Goal: Task Accomplishment & Management: Manage account settings

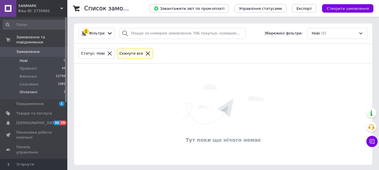
click at [29, 90] on span "Оплачені" at bounding box center [29, 92] width 18 height 5
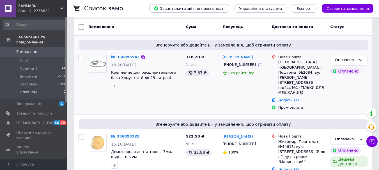
scroll to position [50, 0]
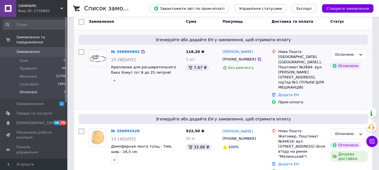
click at [102, 56] on img at bounding box center [97, 59] width 17 height 12
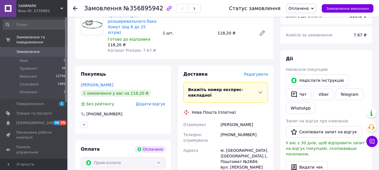
scroll to position [112, 0]
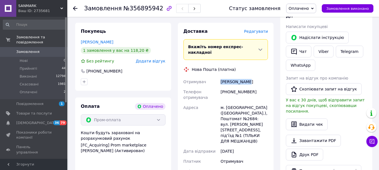
drag, startPoint x: 221, startPoint y: 69, endPoint x: 251, endPoint y: 74, distance: 31.1
click at [256, 77] on div "[PERSON_NAME]" at bounding box center [245, 82] width 50 height 10
click at [233, 87] on div "[PHONE_NUMBER]" at bounding box center [245, 95] width 50 height 16
copy div "380934224140"
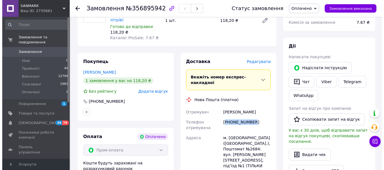
scroll to position [84, 0]
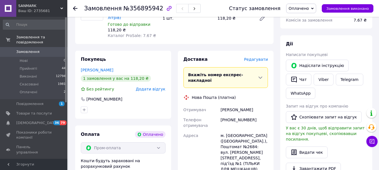
click at [263, 57] on span "Редагувати" at bounding box center [256, 59] width 24 height 4
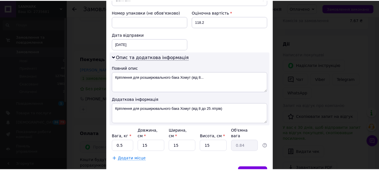
scroll to position [272, 0]
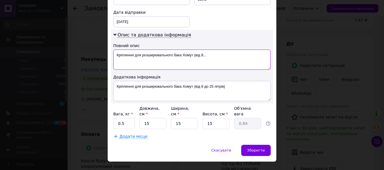
drag, startPoint x: 221, startPoint y: 51, endPoint x: 110, endPoint y: 58, distance: 111.5
click at [111, 58] on div "Опис та додаткова інформація Повний опис Кріплення для розширювального бака Хом…" at bounding box center [192, 67] width 162 height 74
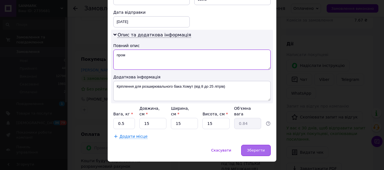
type textarea "пром"
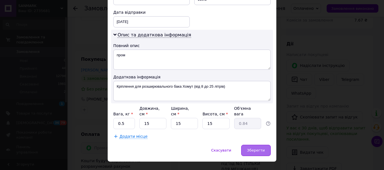
click at [259, 149] on span "Зберегти" at bounding box center [256, 151] width 18 height 4
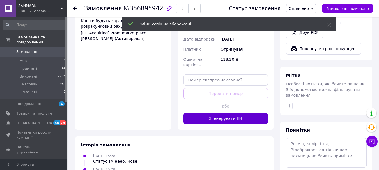
click at [234, 113] on button "Згенерувати ЕН" at bounding box center [226, 118] width 85 height 11
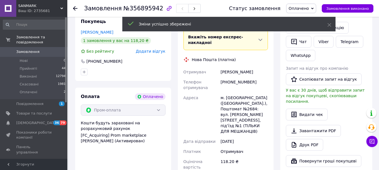
scroll to position [112, 0]
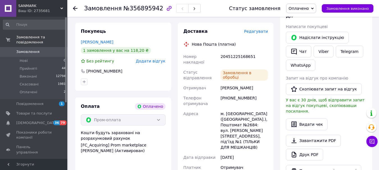
click at [235, 52] on div "20451225168651" at bounding box center [245, 60] width 50 height 16
copy div "20451225168651"
click at [309, 8] on span "Оплачено" at bounding box center [299, 8] width 20 height 4
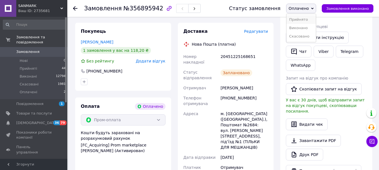
click at [310, 20] on li "Прийнято" at bounding box center [301, 19] width 29 height 8
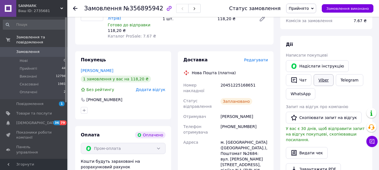
scroll to position [84, 0]
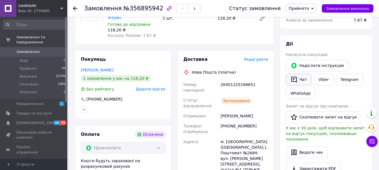
click at [301, 83] on button "Чат" at bounding box center [299, 80] width 26 height 12
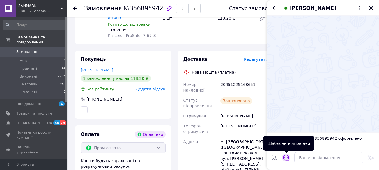
click at [286, 158] on icon "Відкрити шаблони відповідей" at bounding box center [286, 158] width 6 height 6
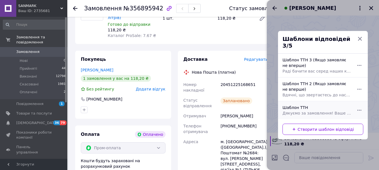
click at [298, 110] on span "Дякуємо за замовлення! Ваше замовлення буде відправлено сьогодні. Будемо вдячні…" at bounding box center [317, 113] width 69 height 6
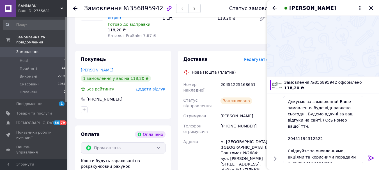
click at [241, 80] on div "20451225168651" at bounding box center [245, 88] width 50 height 16
copy div "20451225168651"
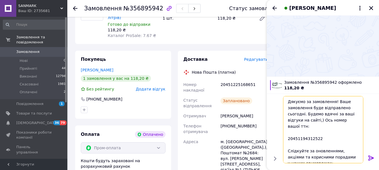
click at [295, 132] on textarea "Дякуємо за замовлення! Ваше замовлення буде відправлено сьогодні. Будемо вдячні…" at bounding box center [323, 129] width 80 height 67
paste textarea "225168651"
drag, startPoint x: 302, startPoint y: 114, endPoint x: 306, endPoint y: 114, distance: 3.7
click at [303, 113] on textarea "Дякуємо за замовлення! Ваше замовлення буде відправлено сьогодні. Будемо вдячні…" at bounding box center [323, 129] width 80 height 67
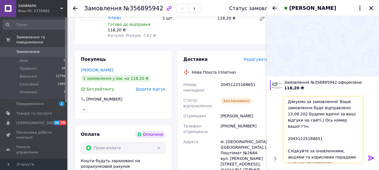
type textarea "Дякуємо за замовлення! Ваше замовлення буде відправлено 13,08.2025 Будемо вдячн…"
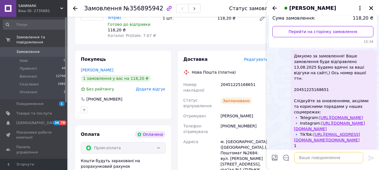
scroll to position [76, 0]
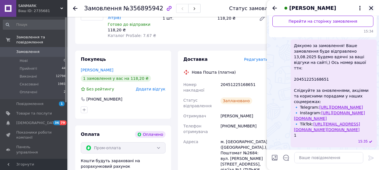
click at [373, 6] on icon "Закрити" at bounding box center [371, 8] width 5 height 5
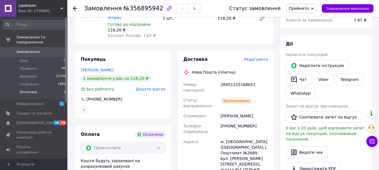
click at [31, 90] on span "Оплачені" at bounding box center [29, 92] width 18 height 5
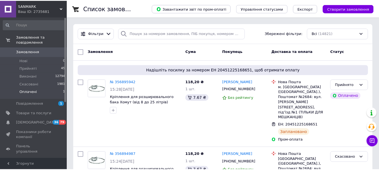
scroll to position [56, 0]
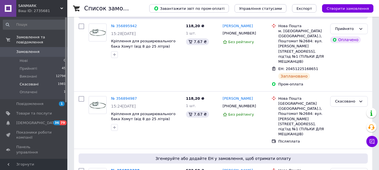
click at [29, 90] on span "Оплачені" at bounding box center [29, 92] width 18 height 5
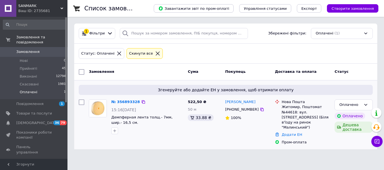
click at [95, 107] on img at bounding box center [97, 108] width 17 height 17
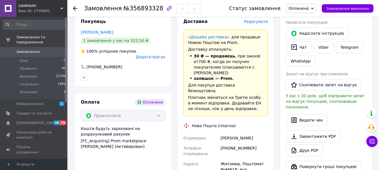
scroll to position [140, 0]
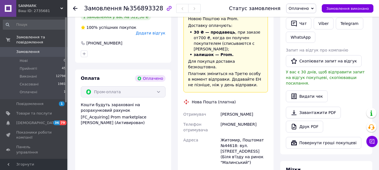
drag, startPoint x: 220, startPoint y: 96, endPoint x: 275, endPoint y: 96, distance: 54.8
click at [275, 96] on div "Доставка Редагувати «Дешева доставка»   для продавця [GEOGRAPHIC_DATA] на Prom.…" at bounding box center [226, 126] width 103 height 275
copy div "[PERSON_NAME]"
click at [236, 120] on div "[PHONE_NUMBER]" at bounding box center [245, 128] width 50 height 16
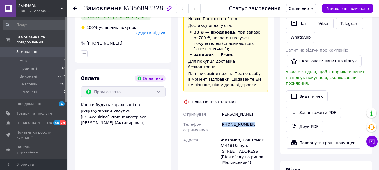
copy div "380984593070"
click at [237, 120] on div "[PHONE_NUMBER]" at bounding box center [245, 128] width 50 height 16
click at [236, 120] on div "[PHONE_NUMBER]" at bounding box center [245, 128] width 50 height 16
click at [251, 110] on div "Приймаченко Вадим" at bounding box center [245, 115] width 50 height 10
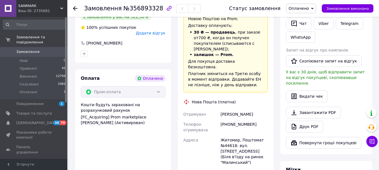
drag, startPoint x: 251, startPoint y: 97, endPoint x: 260, endPoint y: 97, distance: 9.3
click at [260, 110] on div "Приймаченко Вадим" at bounding box center [245, 115] width 50 height 10
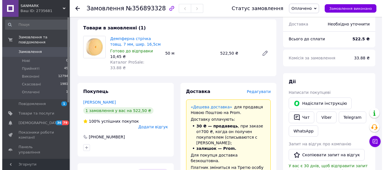
scroll to position [56, 0]
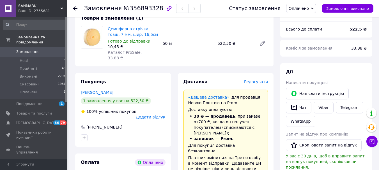
click at [254, 80] on span "Редагувати" at bounding box center [256, 82] width 24 height 4
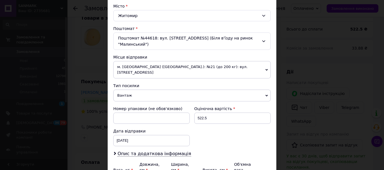
scroll to position [84, 0]
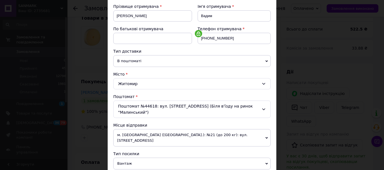
click at [144, 62] on span "В поштоматі" at bounding box center [191, 61] width 157 height 12
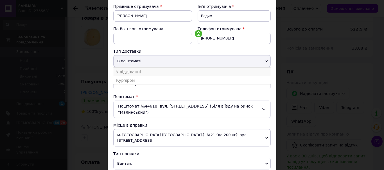
drag, startPoint x: 132, startPoint y: 73, endPoint x: 135, endPoint y: 74, distance: 3.2
click at [132, 73] on li "У відділенні" at bounding box center [191, 72] width 157 height 8
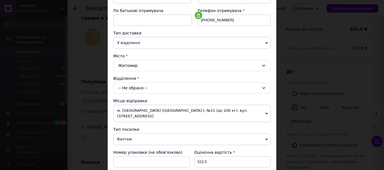
scroll to position [112, 0]
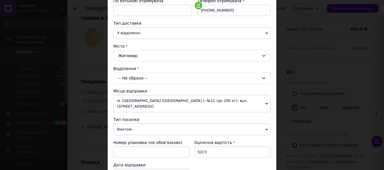
click at [138, 81] on div "-- Не обрано --" at bounding box center [191, 78] width 157 height 11
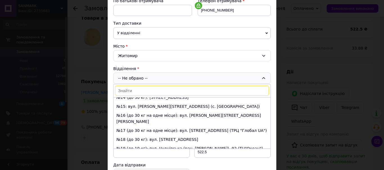
click at [143, 126] on li "№17 (до 30 кг на одне місце): вул. Київська, 77 (ТРЦ "Глобал UA")" at bounding box center [191, 130] width 157 height 9
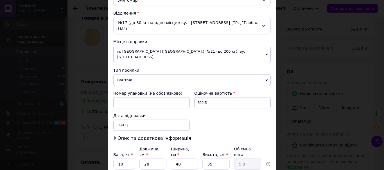
scroll to position [169, 0]
click at [140, 135] on span "Опис та додаткова інформація" at bounding box center [154, 138] width 74 height 6
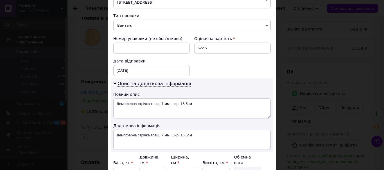
scroll to position [225, 0]
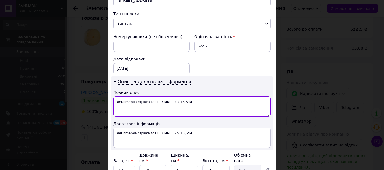
drag, startPoint x: 147, startPoint y: 94, endPoint x: 110, endPoint y: 94, distance: 37.1
click at [111, 95] on div "Опис та додаткова інформація Повний опис Демпферна стрічка товщ. 7 мм, шир. 16,…" at bounding box center [192, 114] width 162 height 74
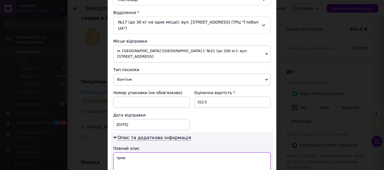
scroll to position [197, 0]
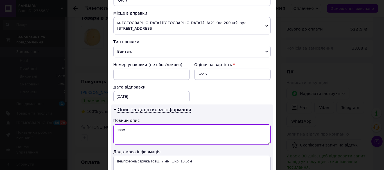
type textarea "пром"
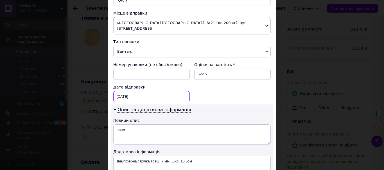
click at [140, 91] on div "12.08.2025 < 2025 > < Август > Пн Вт Ср Чт Пт Сб Вс 28 29 30 31 1 2 3 4 5 6 7 8…" at bounding box center [151, 96] width 76 height 11
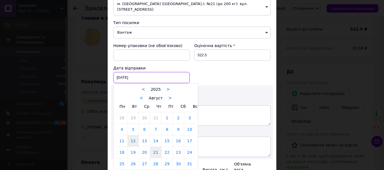
scroll to position [225, 0]
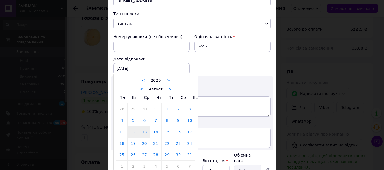
click at [143, 127] on link "13" at bounding box center [144, 132] width 11 height 11
type input "13.08.2025"
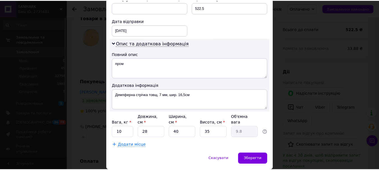
scroll to position [265, 0]
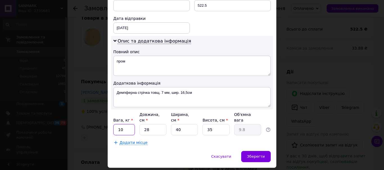
drag, startPoint x: 123, startPoint y: 112, endPoint x: 117, endPoint y: 113, distance: 6.2
click at [117, 124] on input "10" at bounding box center [124, 129] width 22 height 11
type input "2"
click at [258, 155] on span "Зберегти" at bounding box center [256, 157] width 18 height 4
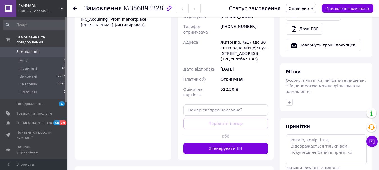
scroll to position [225, 0]
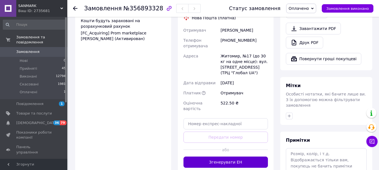
click at [238, 157] on button "Згенерувати ЕН" at bounding box center [226, 162] width 85 height 11
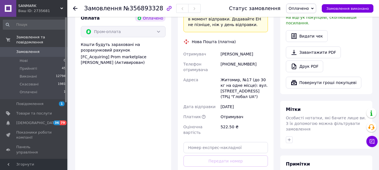
scroll to position [169, 0]
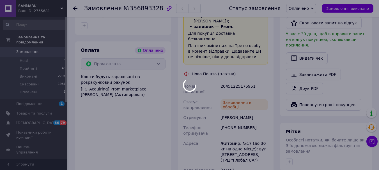
click at [236, 81] on div "20451225175951" at bounding box center [245, 89] width 50 height 16
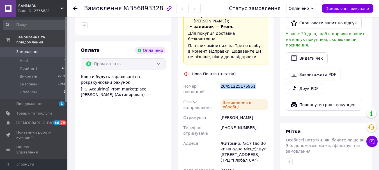
click at [236, 81] on div "20451225175951" at bounding box center [245, 89] width 50 height 16
copy div "20451225175951"
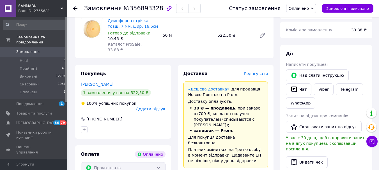
scroll to position [56, 0]
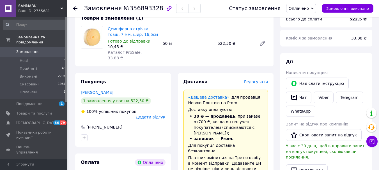
click at [308, 7] on span "Оплачено" at bounding box center [299, 8] width 20 height 4
click at [305, 19] on li "Прийнято" at bounding box center [301, 19] width 29 height 8
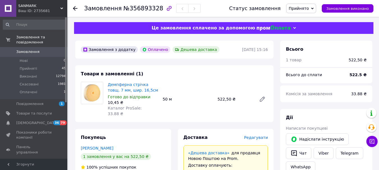
scroll to position [0, 0]
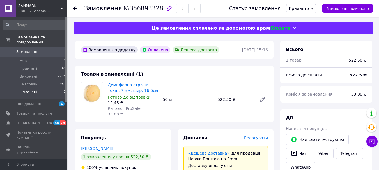
click at [29, 90] on span "Оплачені" at bounding box center [29, 92] width 18 height 5
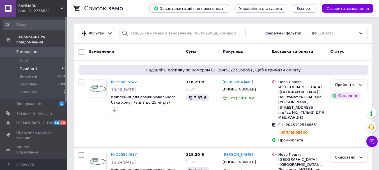
click at [27, 65] on li "Прийняті 46" at bounding box center [34, 69] width 69 height 8
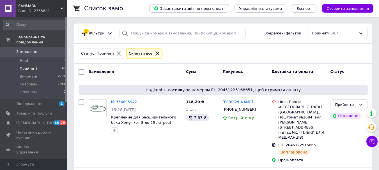
drag, startPoint x: 36, startPoint y: 53, endPoint x: 28, endPoint y: 53, distance: 7.6
click at [35, 57] on li "Нові 0" at bounding box center [34, 61] width 69 height 8
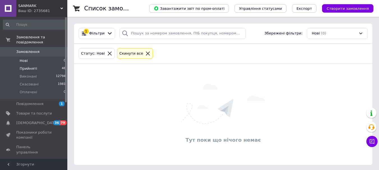
click at [28, 66] on span "Прийняті" at bounding box center [28, 68] width 17 height 5
